Goal: Feedback & Contribution: Submit feedback/report problem

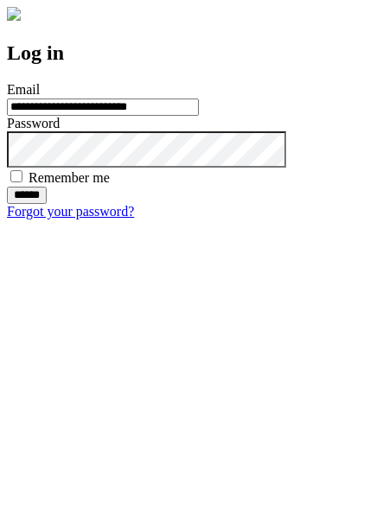
type input "**********"
click at [47, 204] on input "******" at bounding box center [27, 195] width 40 height 17
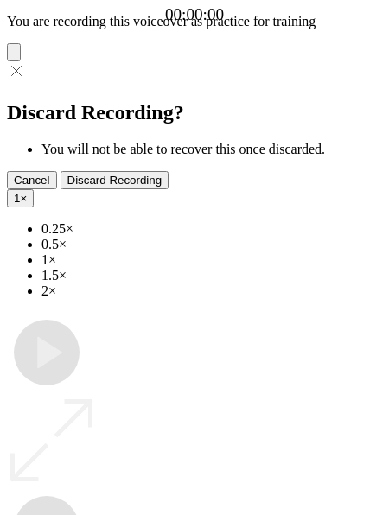
type input "**********"
